Goal: Obtain resource: Obtain resource

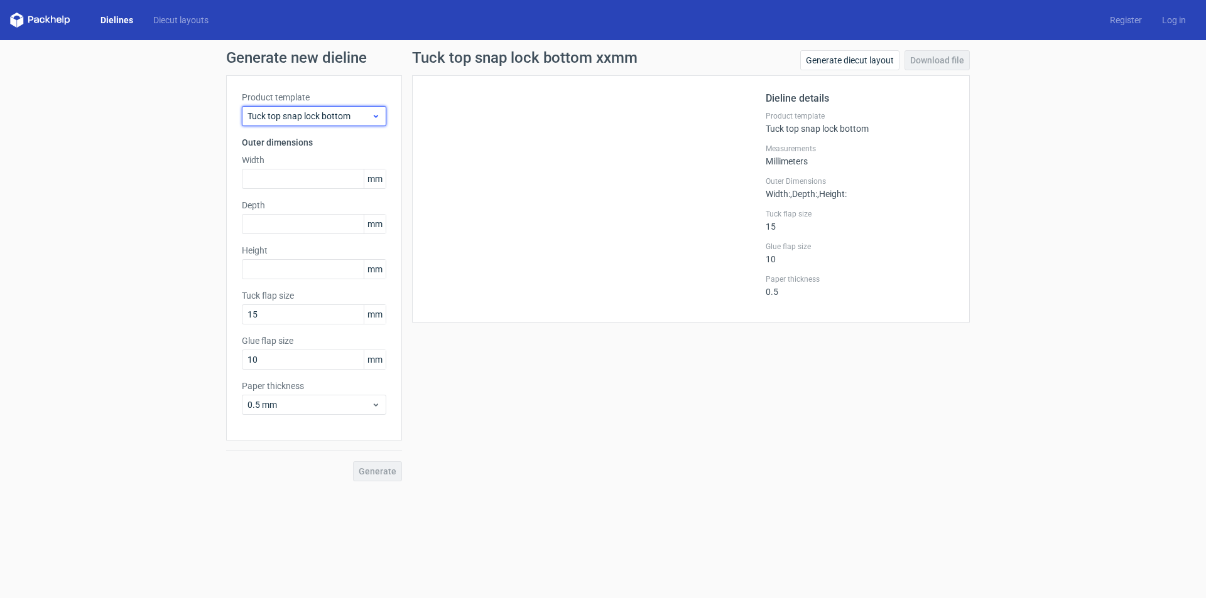
click at [372, 119] on icon at bounding box center [375, 116] width 9 height 10
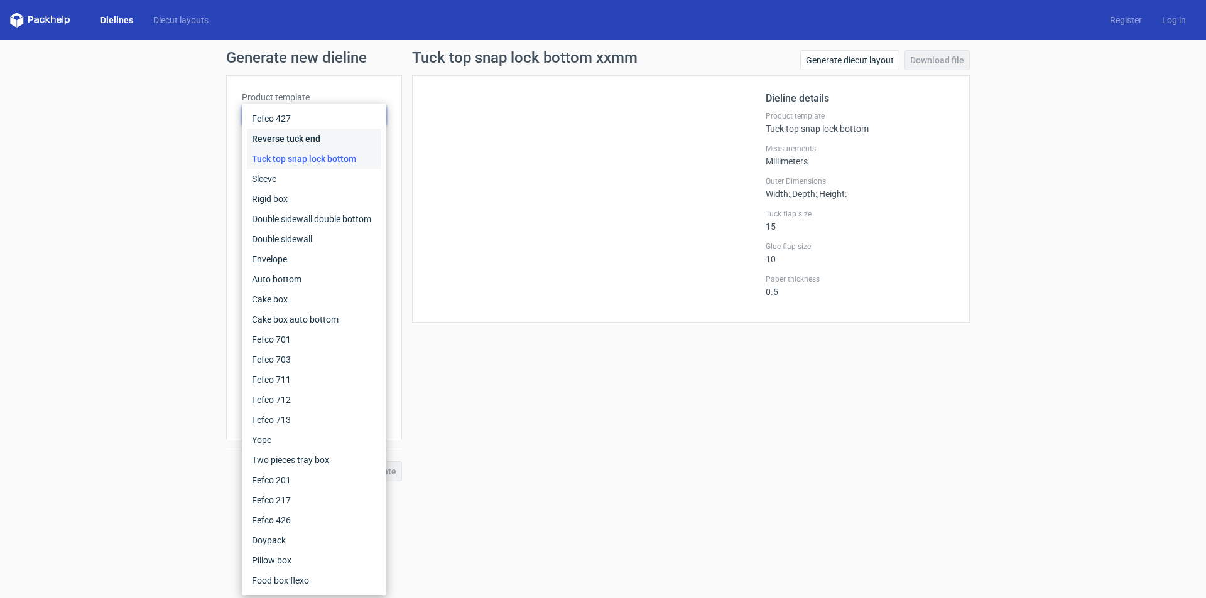
click at [318, 142] on div "Reverse tuck end" at bounding box center [314, 139] width 134 height 20
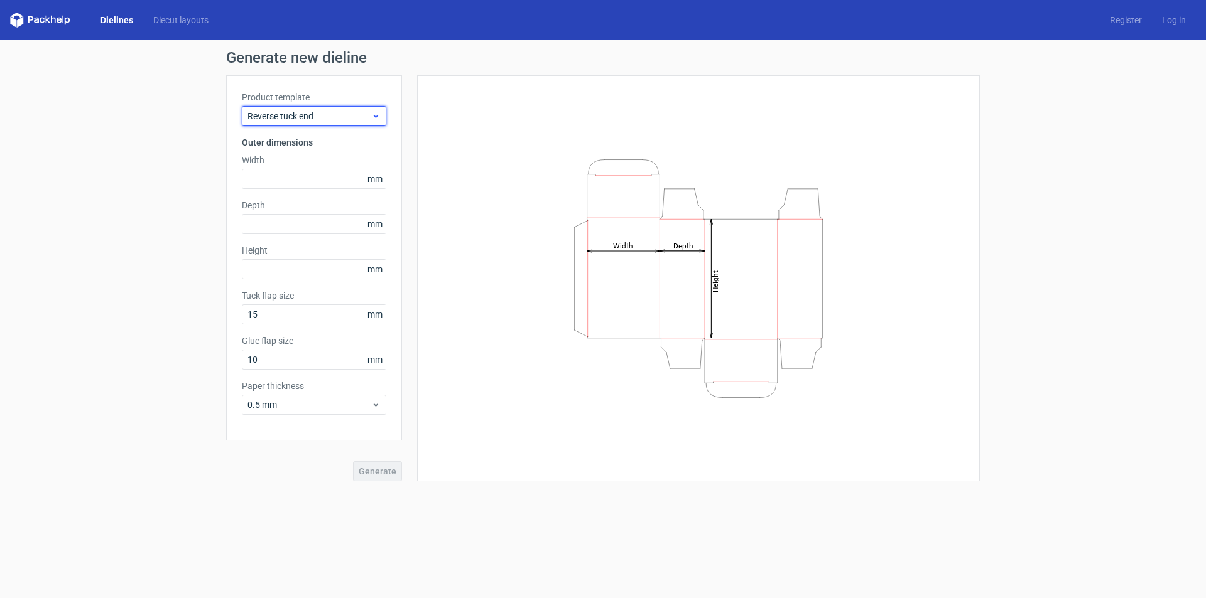
click at [366, 112] on span "Reverse tuck end" at bounding box center [309, 116] width 124 height 13
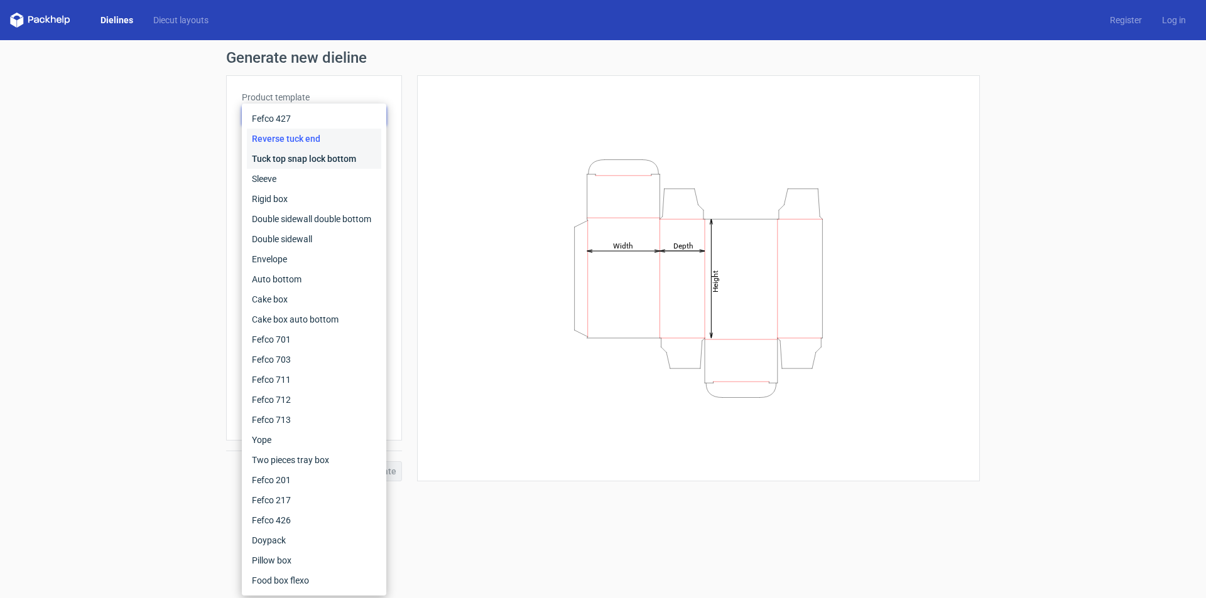
click at [322, 161] on div "Tuck top snap lock bottom" at bounding box center [314, 159] width 134 height 20
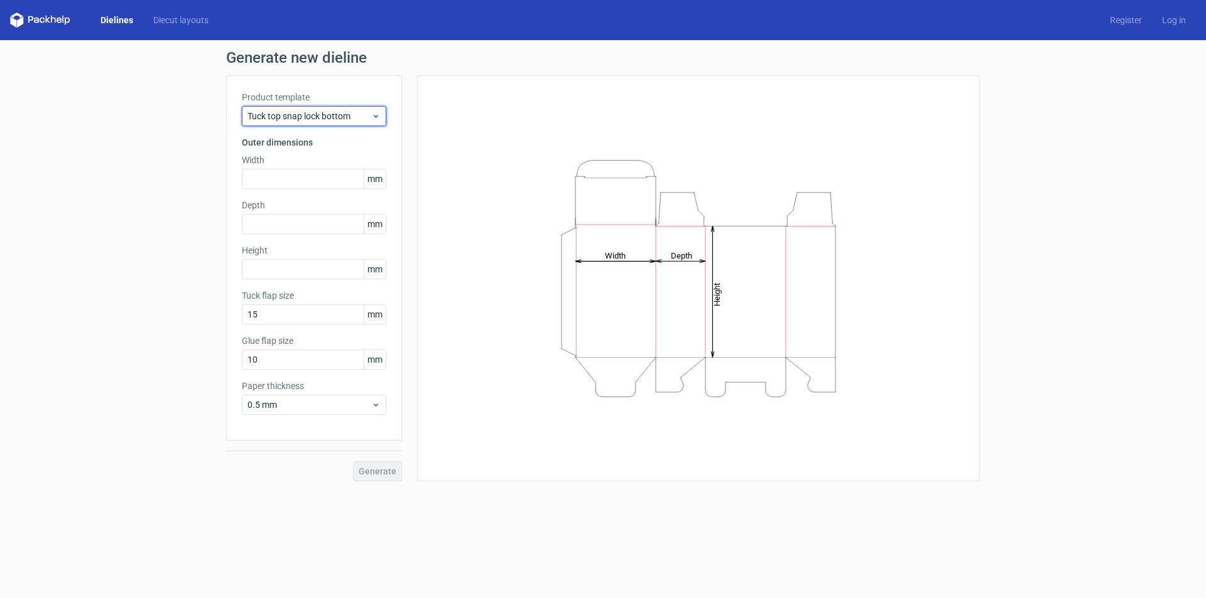
click at [359, 109] on div "Tuck top snap lock bottom" at bounding box center [314, 116] width 144 height 20
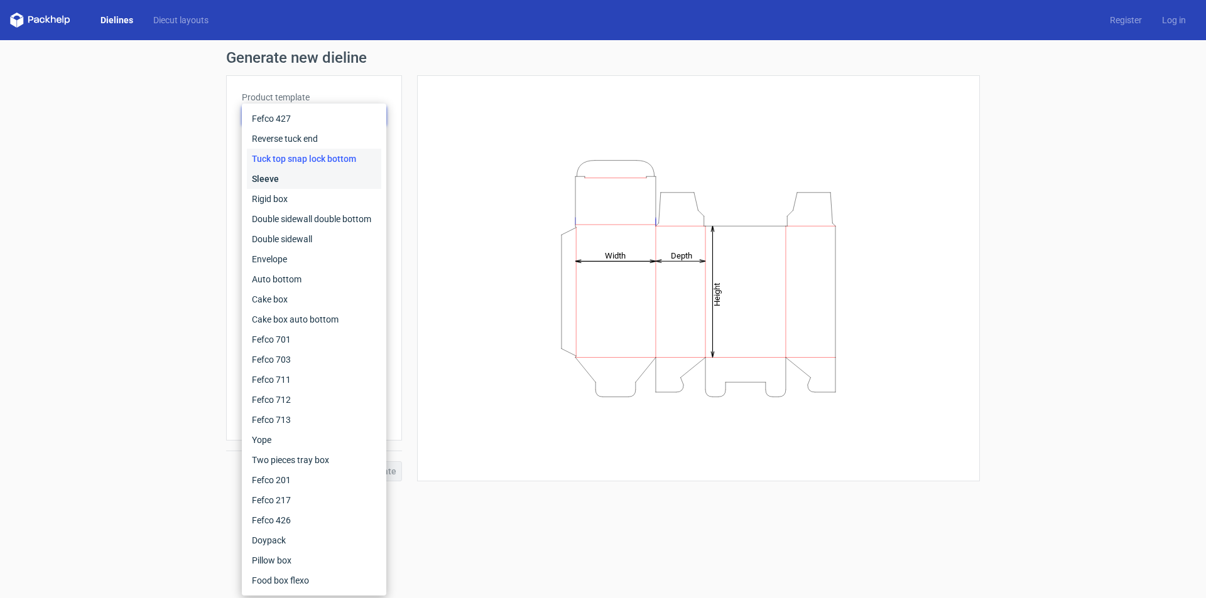
click at [286, 175] on div "Sleeve" at bounding box center [314, 179] width 134 height 20
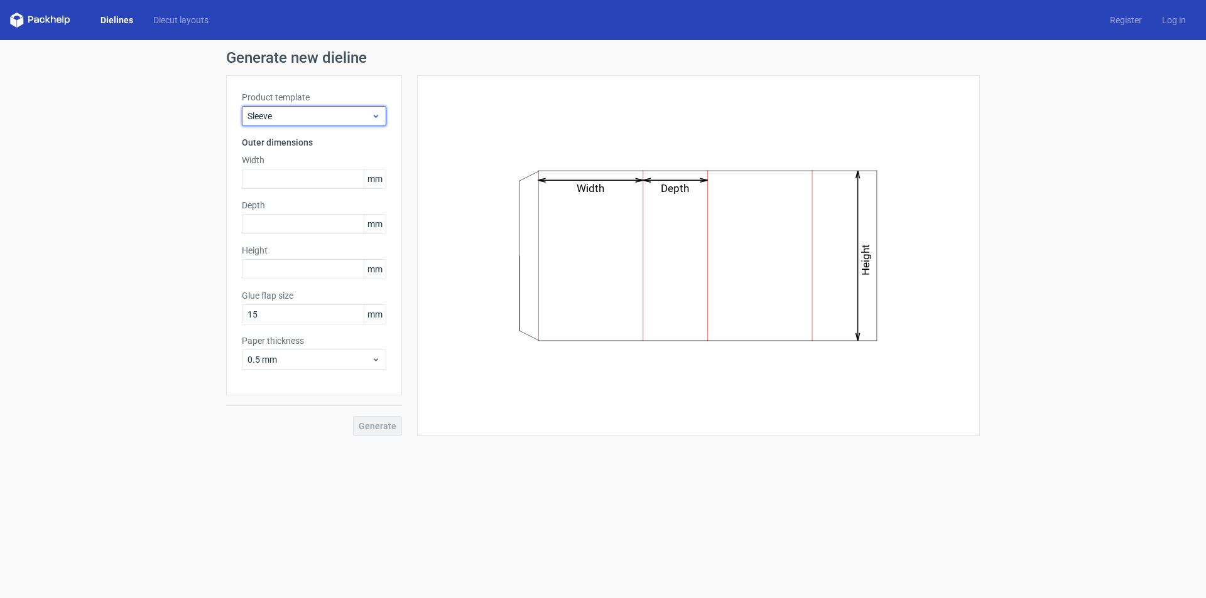
click at [320, 122] on div "Sleeve" at bounding box center [314, 116] width 144 height 20
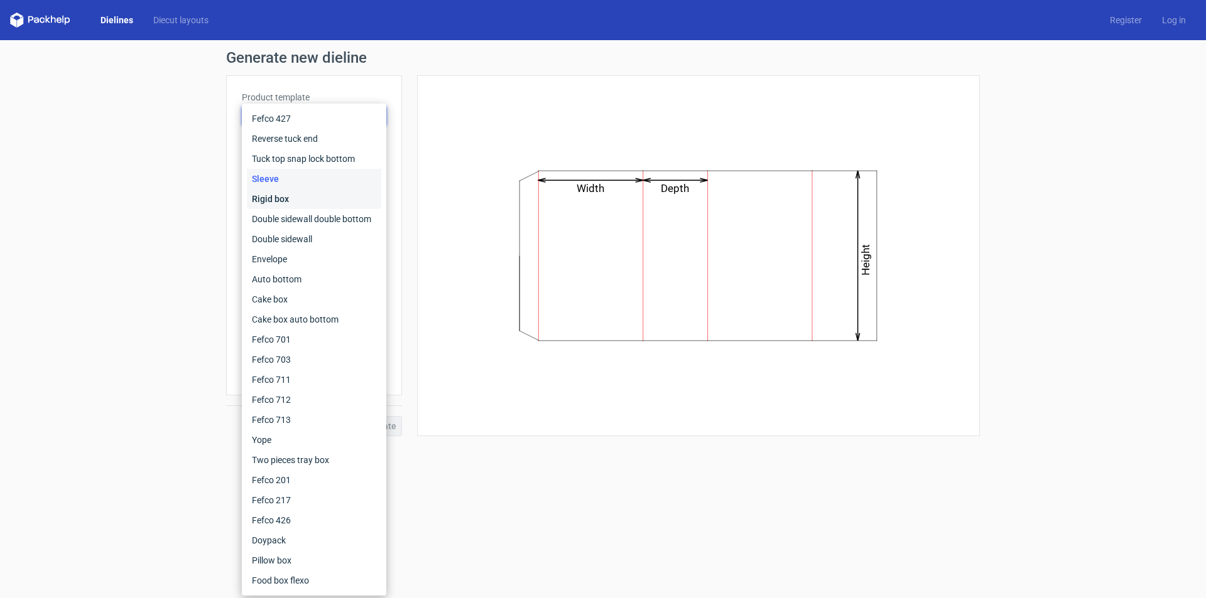
click at [296, 192] on div "Rigid box" at bounding box center [314, 199] width 134 height 20
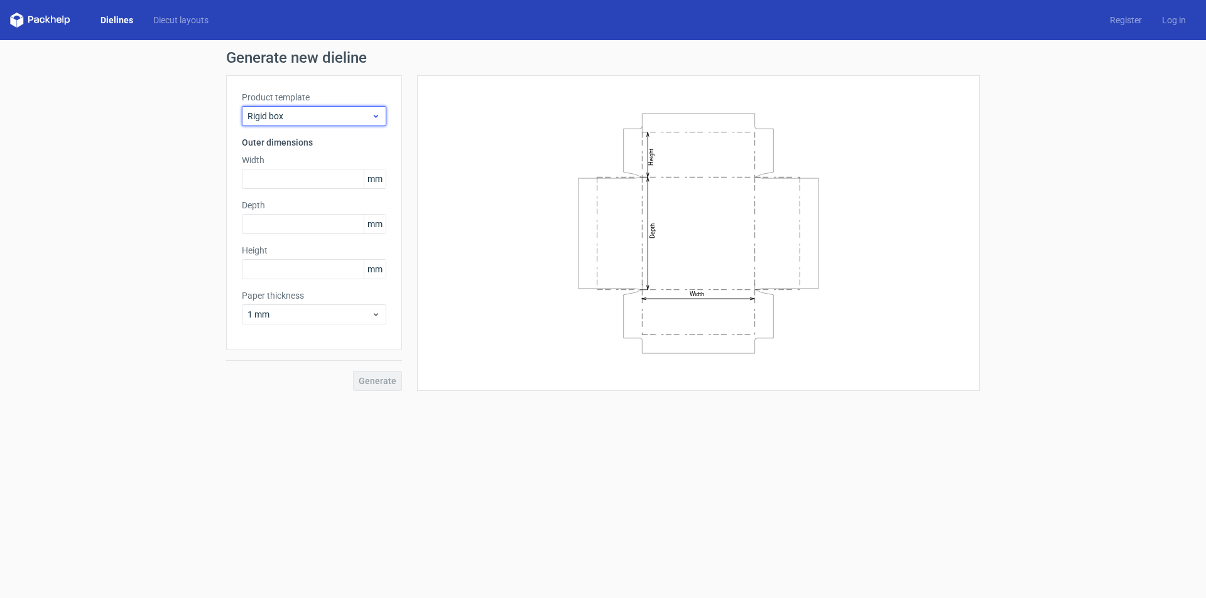
click at [374, 119] on icon at bounding box center [375, 116] width 9 height 10
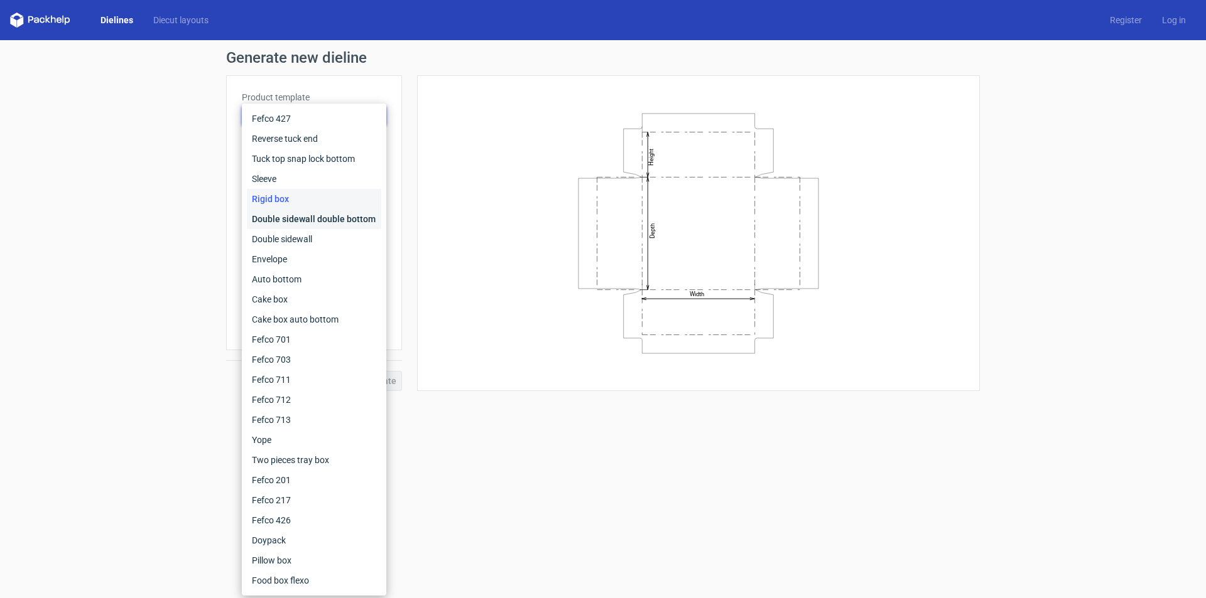
click at [323, 210] on div "Double sidewall double bottom" at bounding box center [314, 219] width 134 height 20
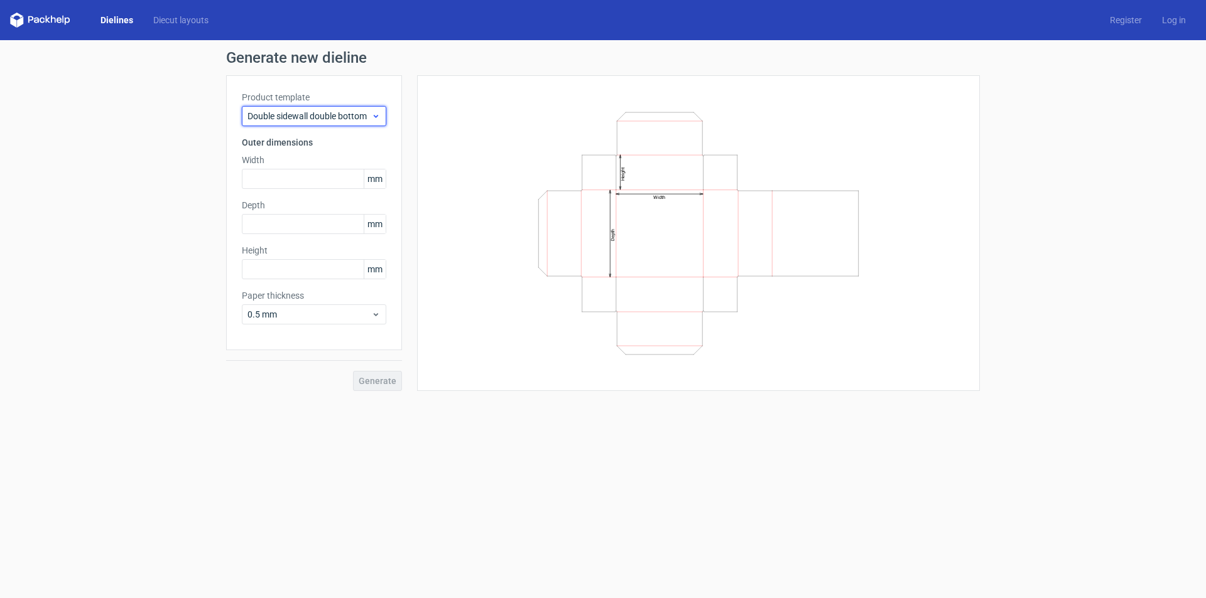
click at [357, 117] on span "Double sidewall double bottom" at bounding box center [309, 116] width 124 height 13
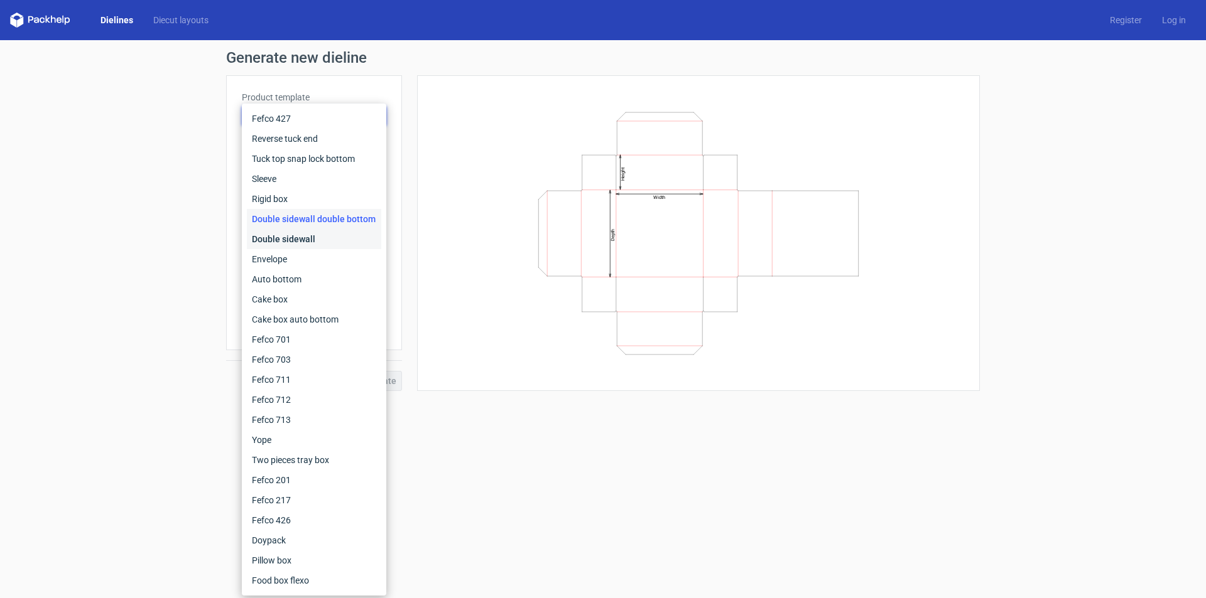
click at [296, 232] on div "Double sidewall" at bounding box center [314, 239] width 134 height 20
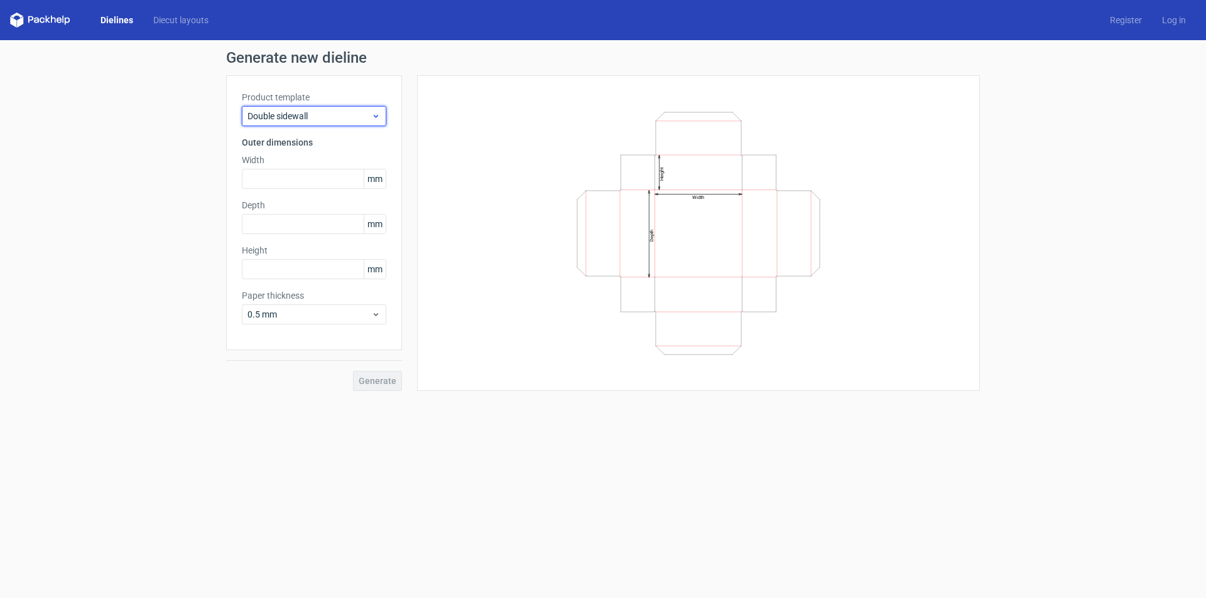
click at [336, 119] on span "Double sidewall" at bounding box center [309, 116] width 124 height 13
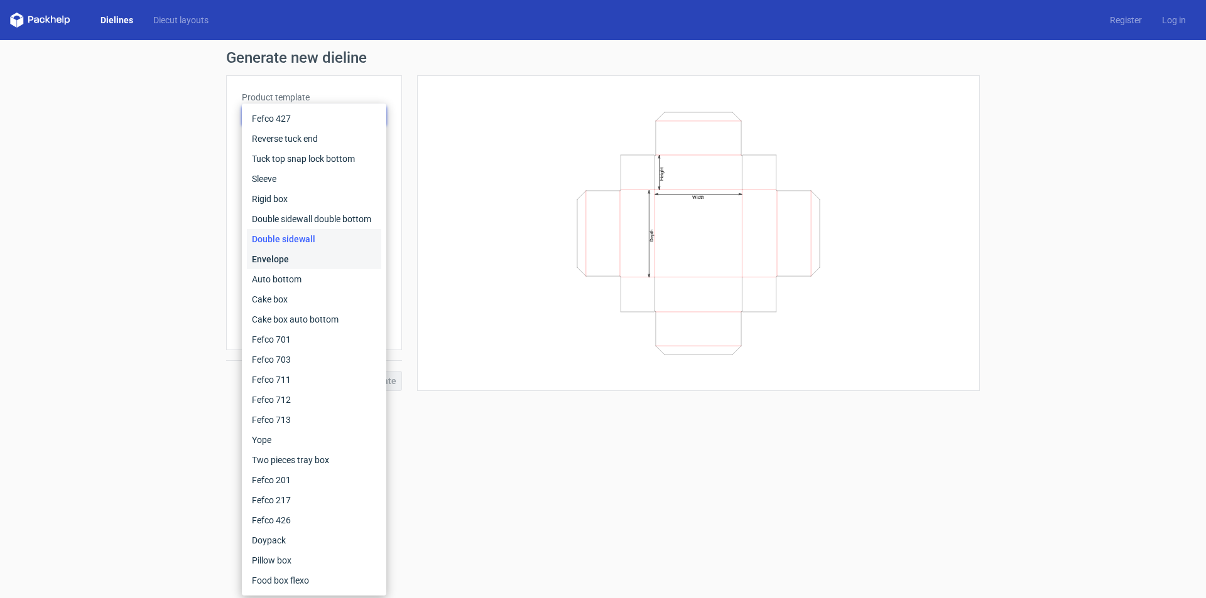
click at [301, 254] on div "Envelope" at bounding box center [314, 259] width 134 height 20
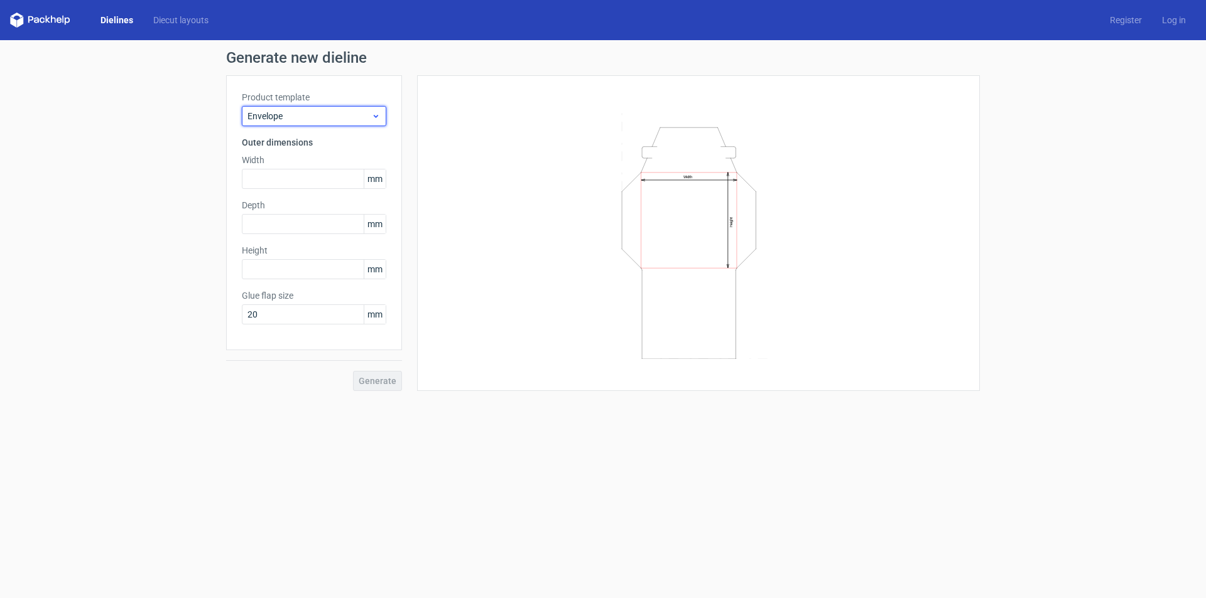
click at [352, 115] on span "Envelope" at bounding box center [309, 116] width 124 height 13
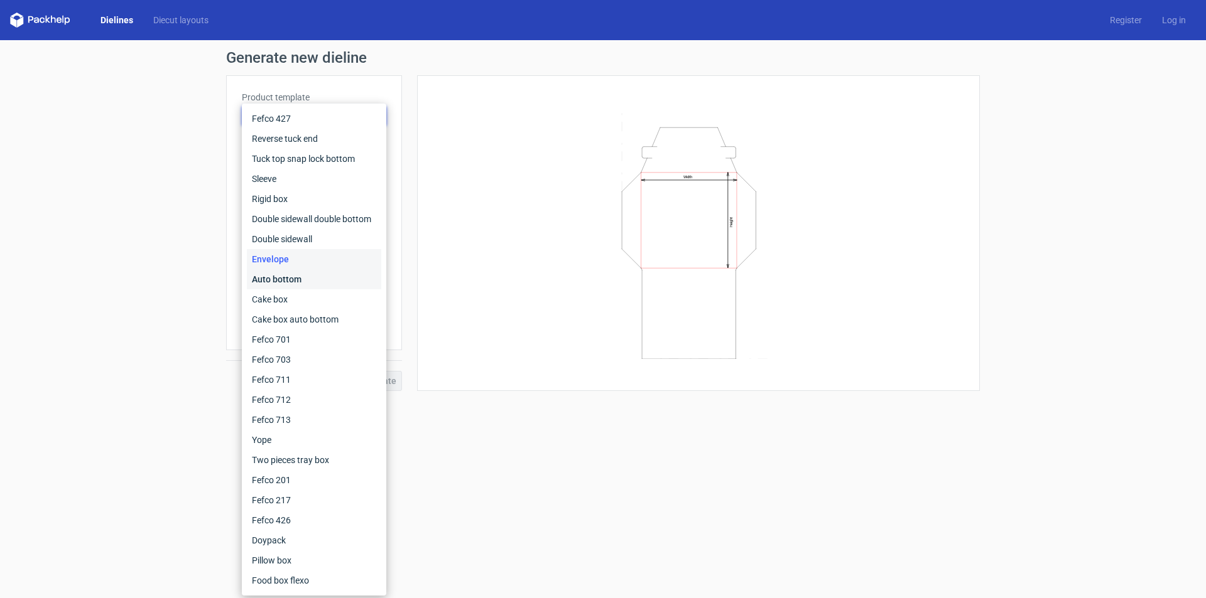
click at [282, 275] on div "Auto bottom" at bounding box center [314, 279] width 134 height 20
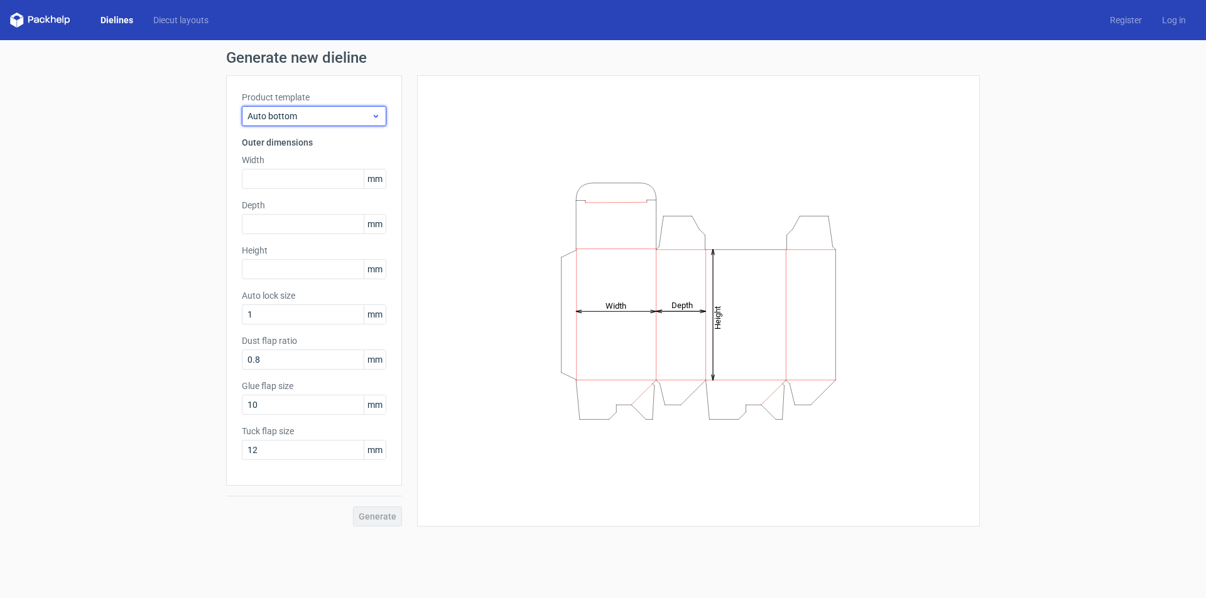
click at [347, 112] on span "Auto bottom" at bounding box center [309, 116] width 124 height 13
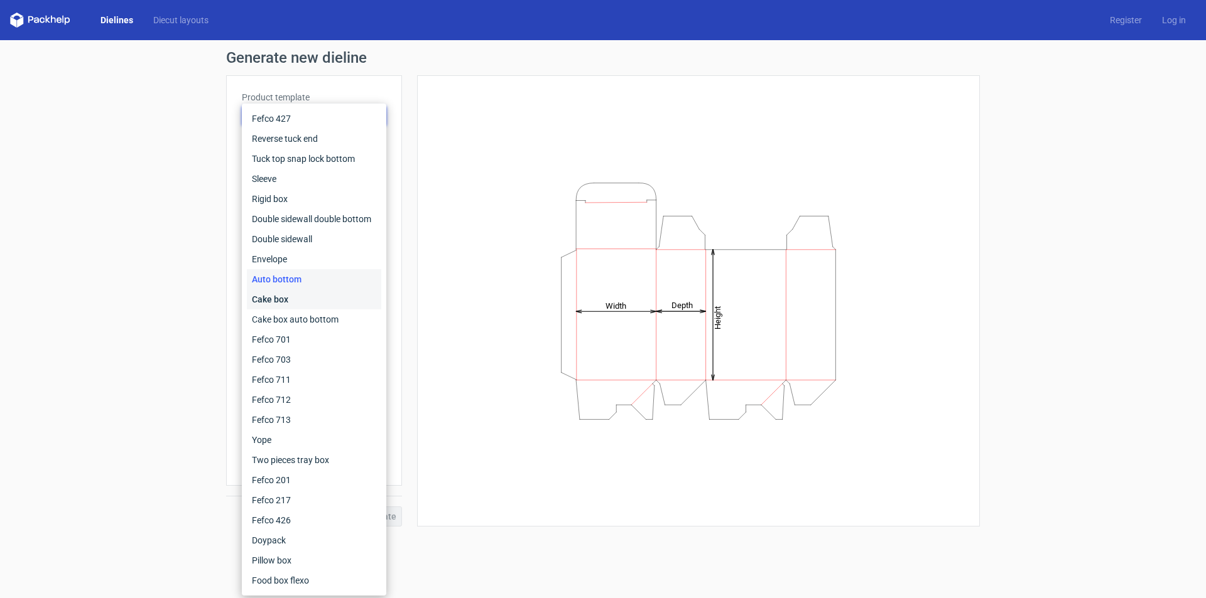
click at [286, 294] on div "Cake box" at bounding box center [314, 300] width 134 height 20
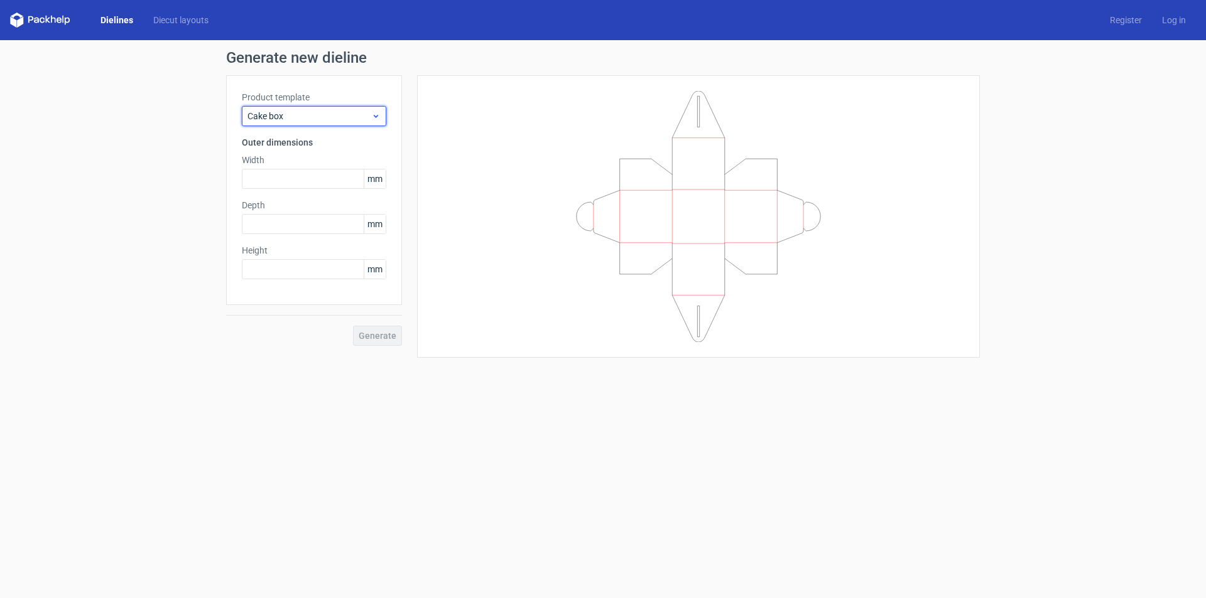
click at [344, 115] on span "Cake box" at bounding box center [309, 116] width 124 height 13
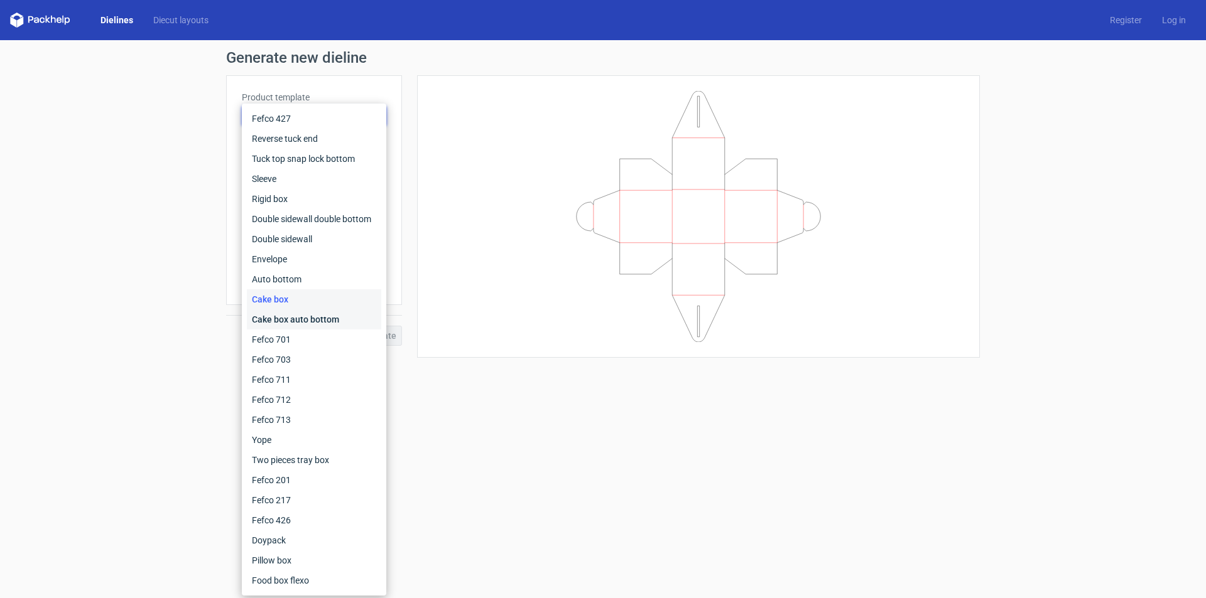
click at [291, 316] on div "Cake box auto bottom" at bounding box center [314, 320] width 134 height 20
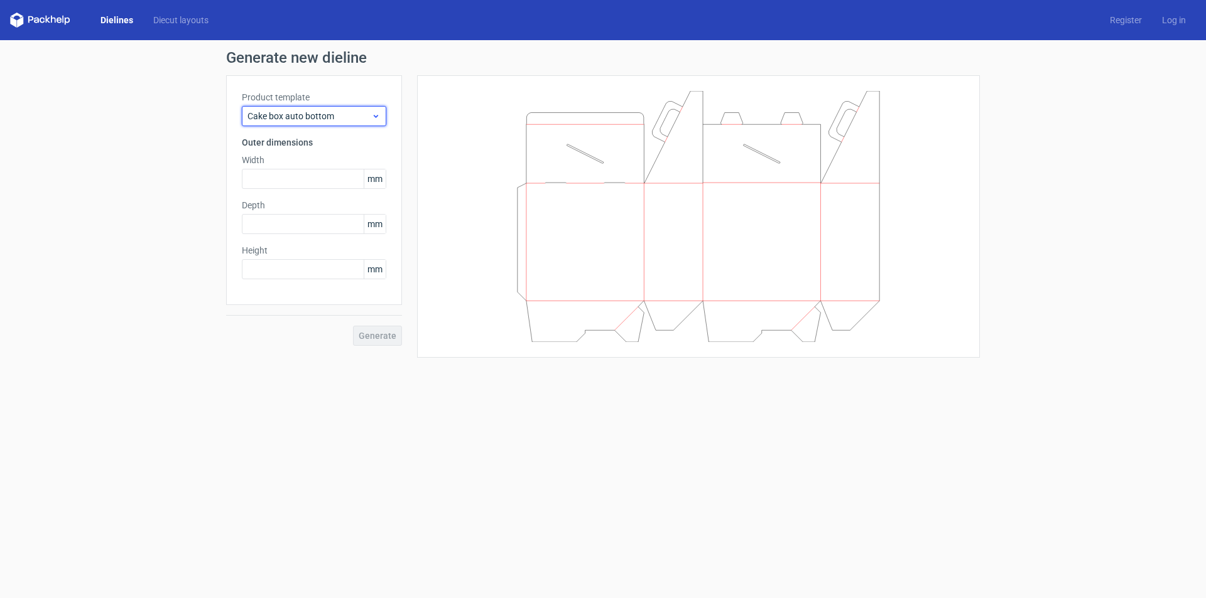
click at [346, 115] on span "Cake box auto bottom" at bounding box center [309, 116] width 124 height 13
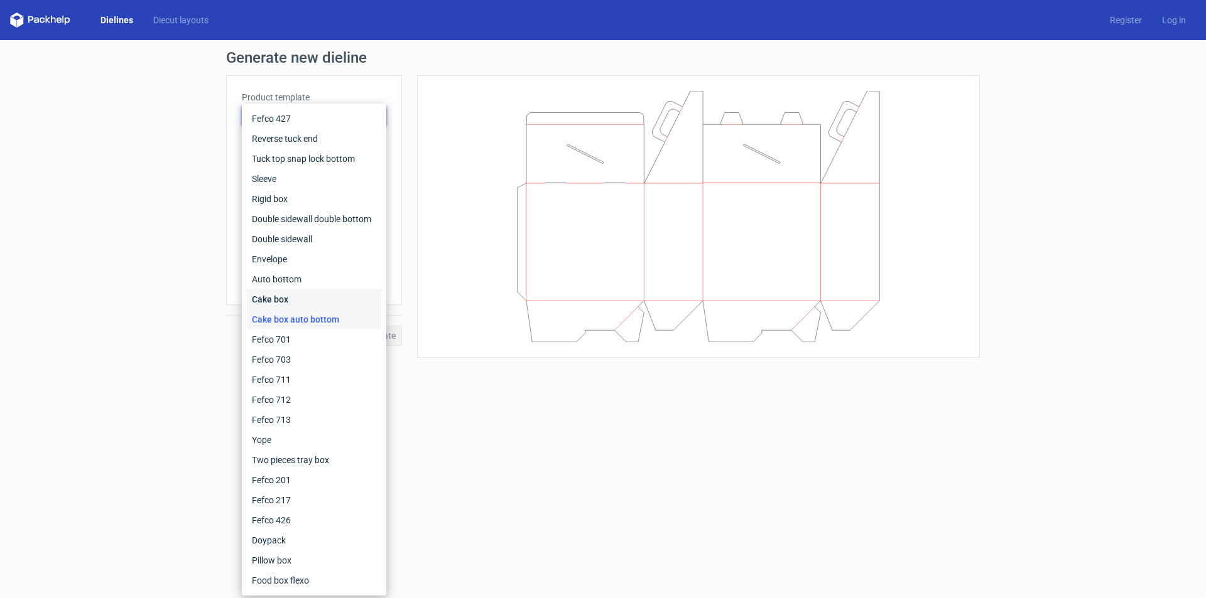
click at [271, 292] on div "Cake box" at bounding box center [314, 300] width 134 height 20
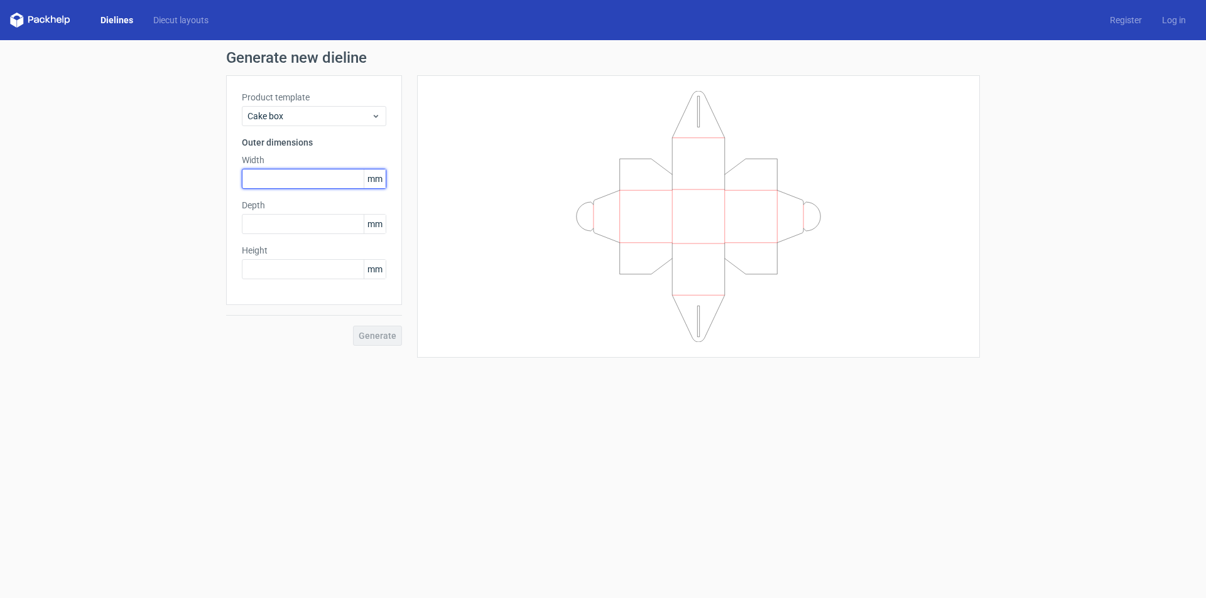
click at [349, 181] on input "text" at bounding box center [314, 179] width 144 height 20
click at [287, 174] on input "text" at bounding box center [314, 179] width 144 height 20
type input "203"
type input "64"
click at [318, 274] on input "text" at bounding box center [314, 269] width 144 height 20
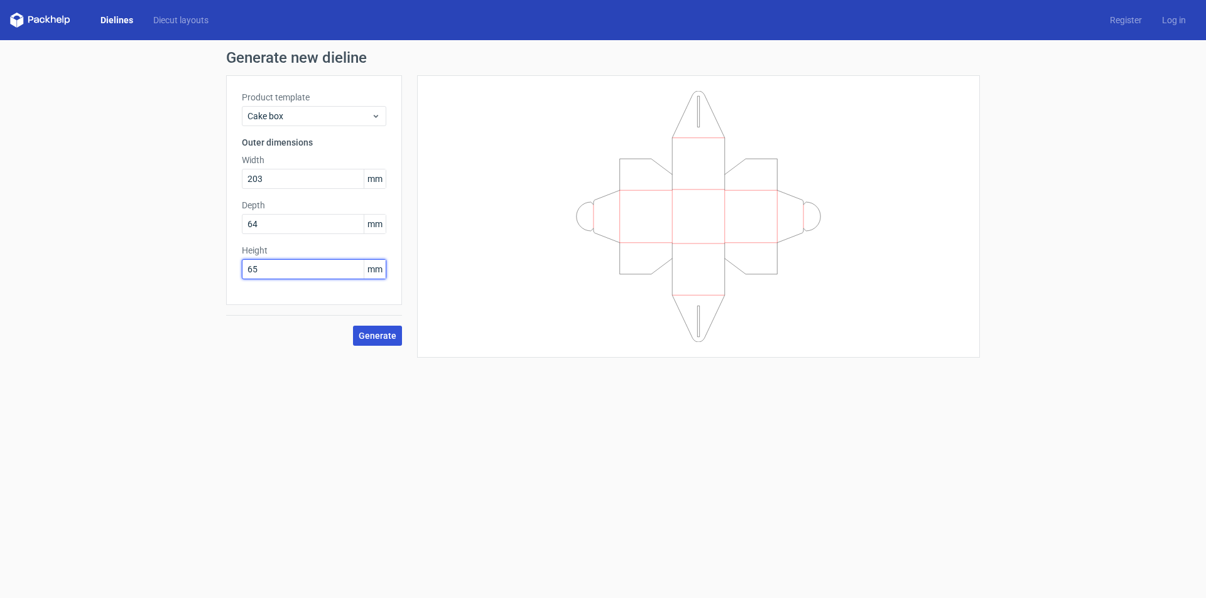
type input "65"
click at [373, 333] on span "Generate" at bounding box center [378, 336] width 38 height 9
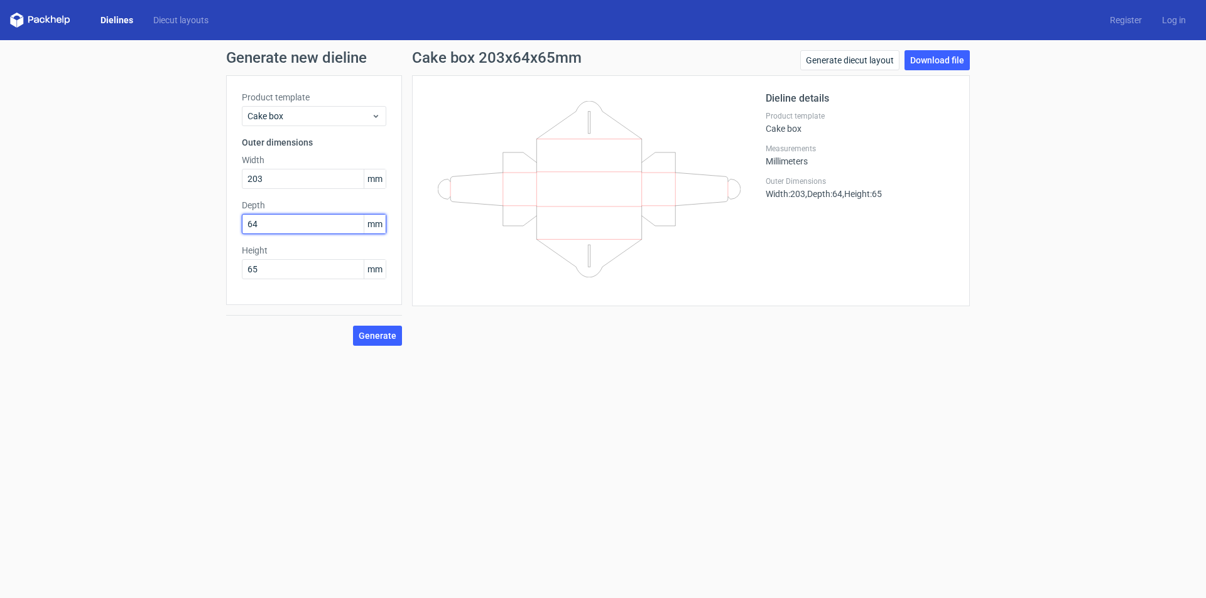
drag, startPoint x: 280, startPoint y: 225, endPoint x: 212, endPoint y: 249, distance: 72.5
click at [212, 249] on div "Generate new dieline Product template Cake box Outer dimensions Width 203 mm De…" at bounding box center [603, 198] width 1206 height 316
type input "100"
drag, startPoint x: 376, startPoint y: 338, endPoint x: 393, endPoint y: 342, distance: 17.4
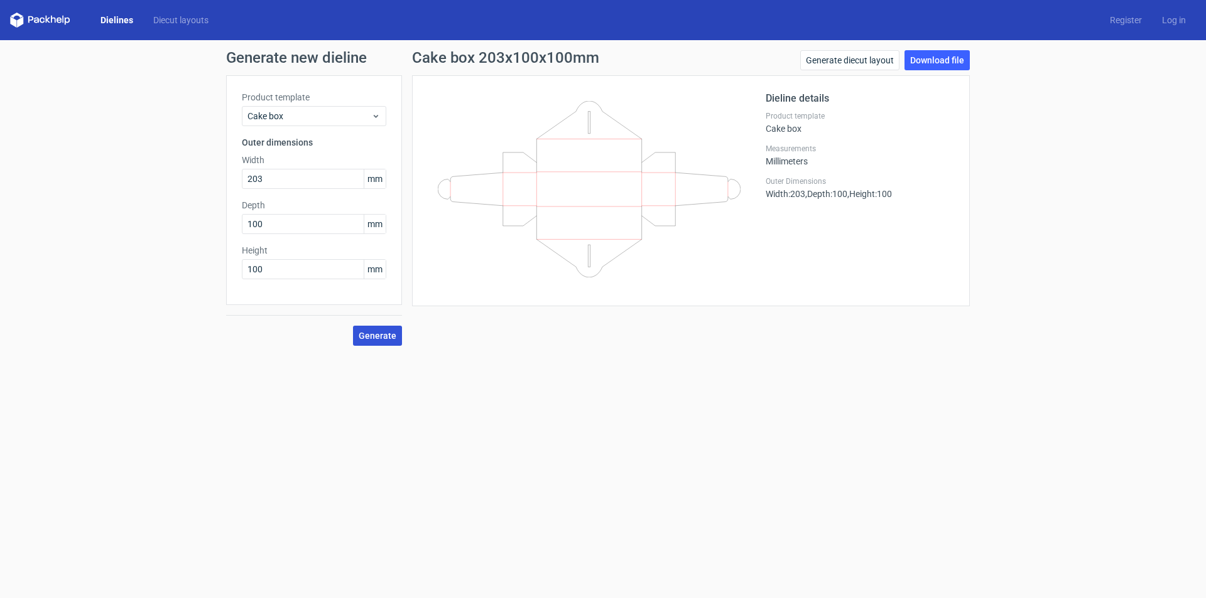
click at [377, 338] on span "Generate" at bounding box center [378, 336] width 38 height 9
click at [938, 61] on link "Download file" at bounding box center [936, 60] width 65 height 20
